Goal: Navigation & Orientation: Go to known website

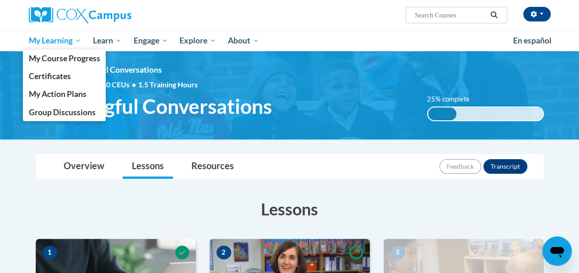
click at [77, 43] on span "My Learning" at bounding box center [54, 40] width 53 height 11
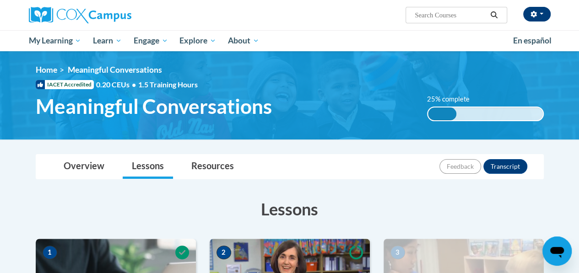
click at [541, 19] on button "button" at bounding box center [536, 14] width 27 height 15
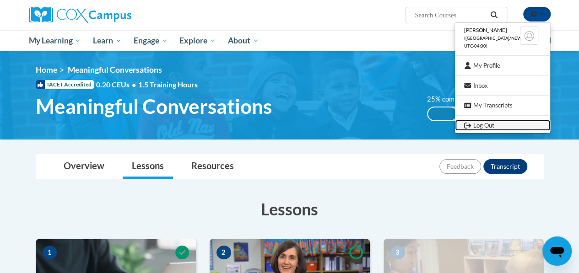
click at [486, 130] on link "Log Out" at bounding box center [502, 125] width 95 height 11
